Goal: Task Accomplishment & Management: Manage account settings

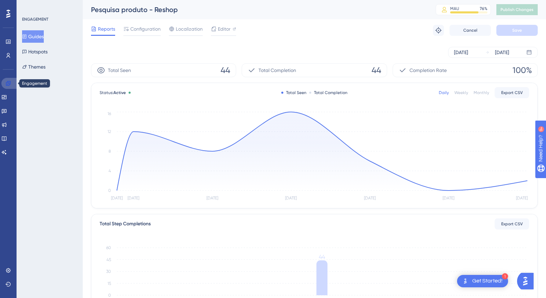
click at [6, 83] on icon at bounding box center [9, 84] width 6 height 6
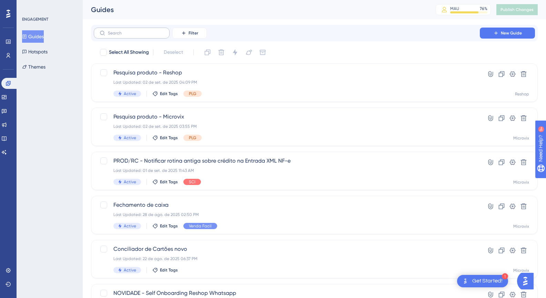
click at [141, 36] on label at bounding box center [132, 33] width 76 height 11
click at [141, 36] on input "text" at bounding box center [136, 33] width 56 height 5
click at [189, 34] on span "Filter" at bounding box center [194, 33] width 10 height 6
click at [189, 55] on span "Tags" at bounding box center [187, 53] width 11 height 8
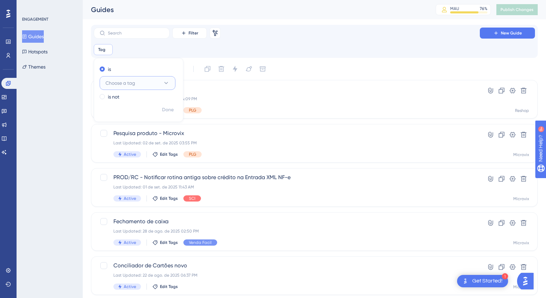
click at [119, 82] on span "Choose a tag" at bounding box center [121, 83] width 30 height 8
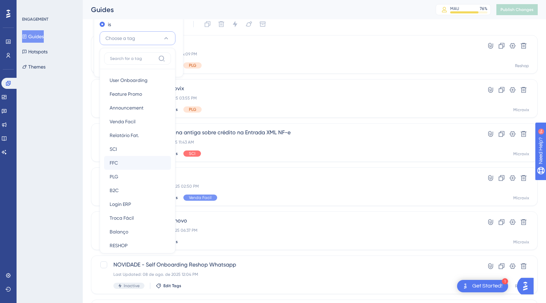
scroll to position [8, 0]
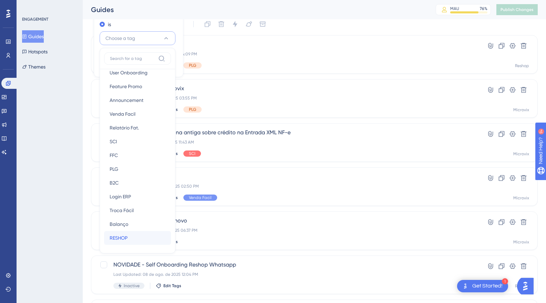
click at [127, 236] on span "RESHOP" at bounding box center [119, 238] width 18 height 8
checkbox input "true"
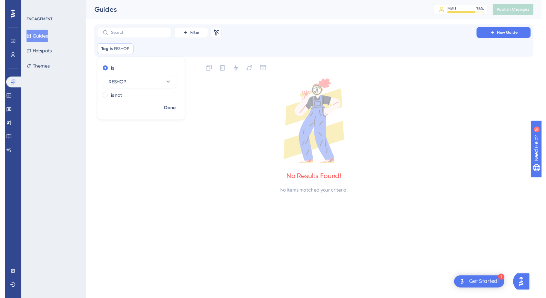
scroll to position [0, 0]
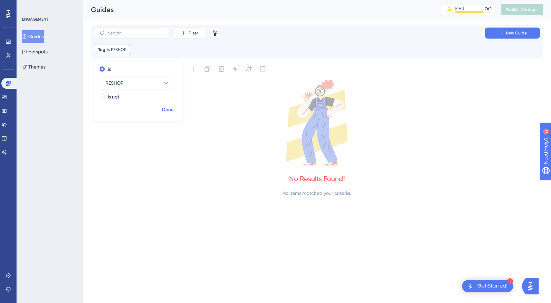
click at [166, 109] on span "Done" at bounding box center [168, 110] width 12 height 8
click at [111, 50] on span "RESHOP" at bounding box center [119, 50] width 16 height 6
click at [7, 112] on icon at bounding box center [4, 111] width 5 height 4
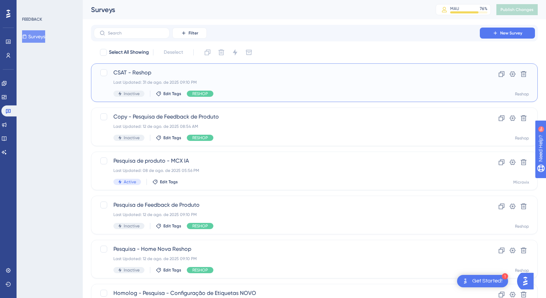
click at [251, 81] on div "Last Updated: 31 de ago. de 2025 09:10 PM" at bounding box center [286, 83] width 347 height 6
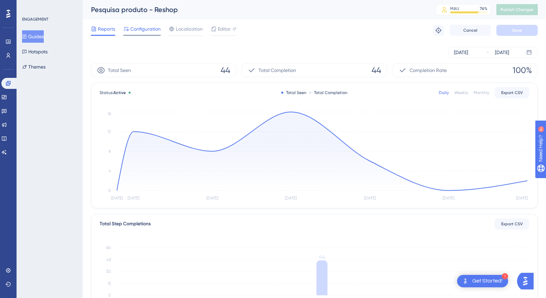
click at [135, 28] on span "Configuration" at bounding box center [145, 29] width 30 height 8
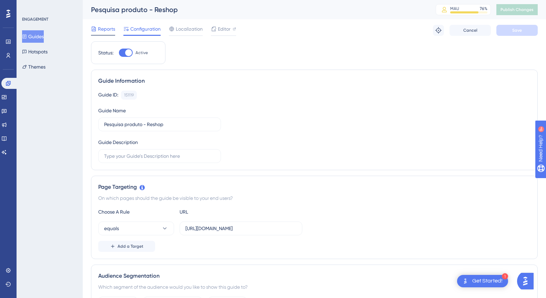
click at [97, 31] on div "Reports" at bounding box center [103, 29] width 24 height 8
